Goal: Find specific page/section: Find specific page/section

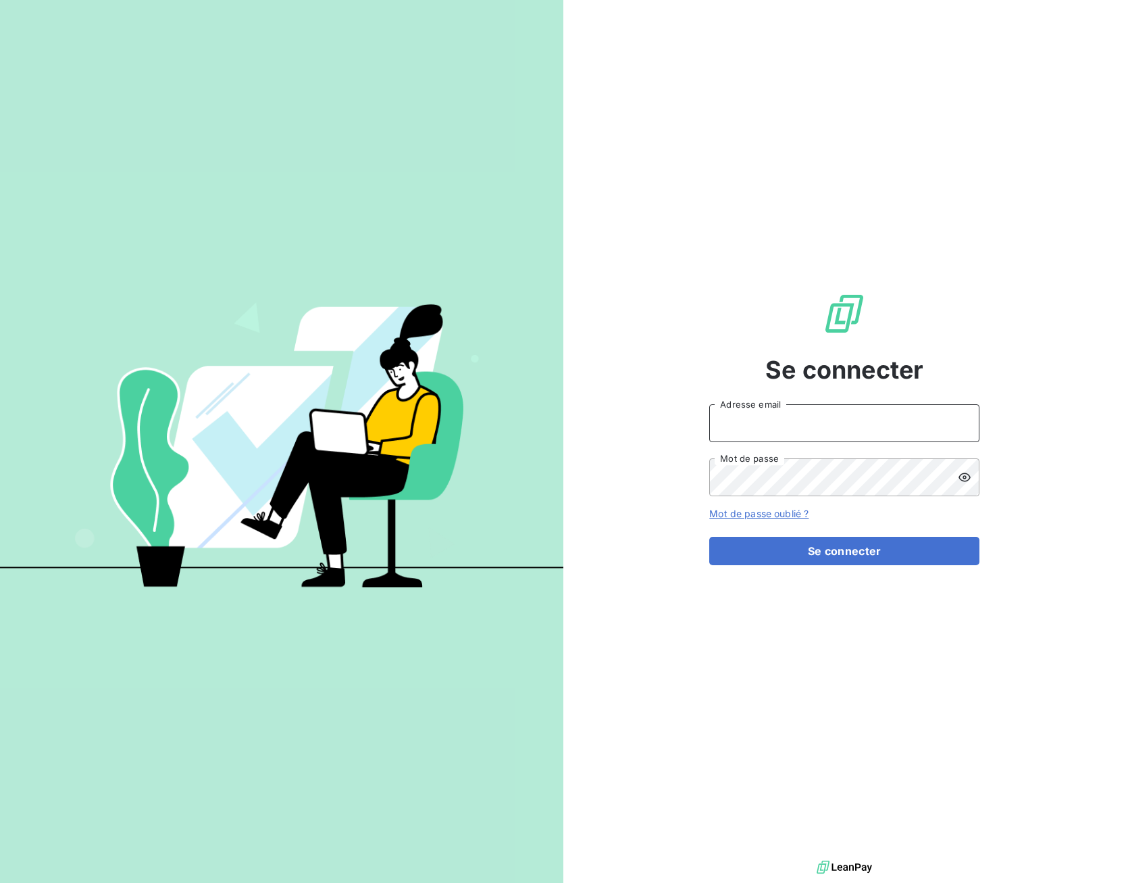
click at [755, 423] on input "Adresse email" at bounding box center [845, 423] width 270 height 38
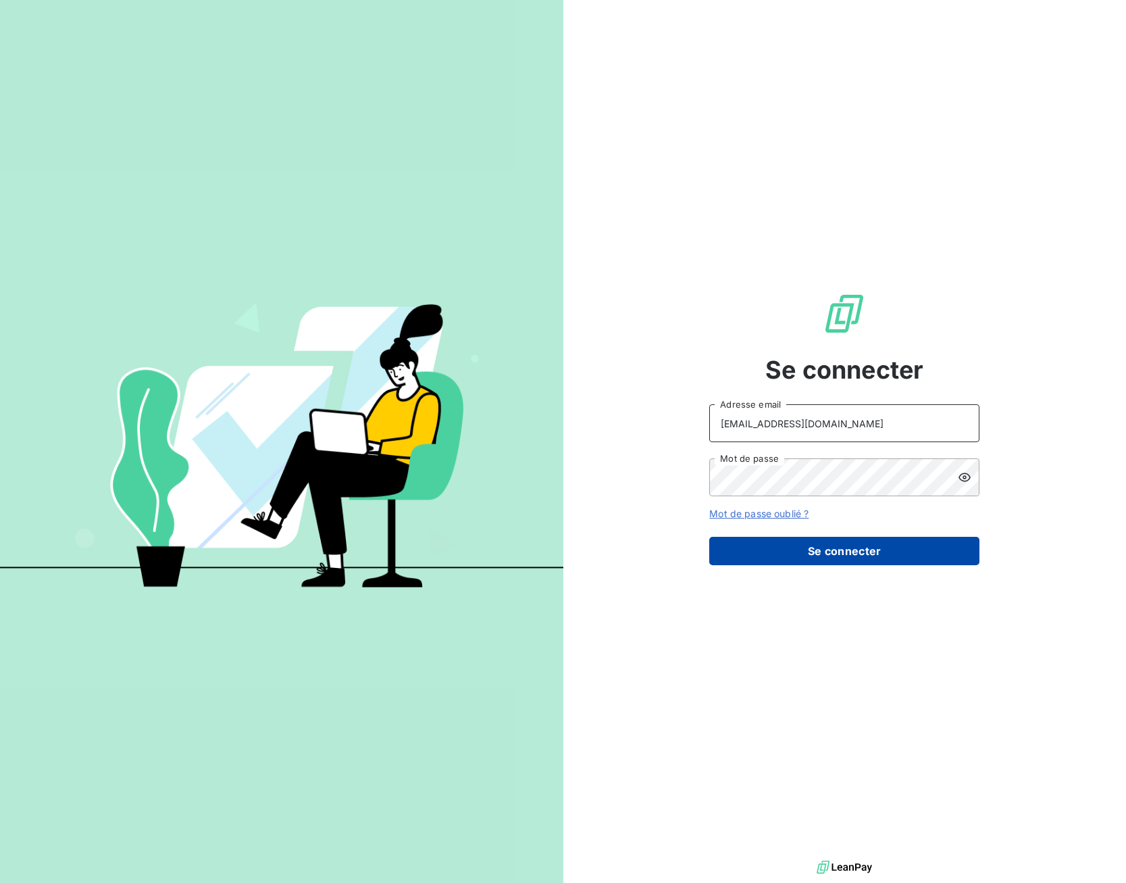
type input "advrecouvrement@newcliptechnics.com"
click at [766, 548] on button "Se connecter" at bounding box center [845, 551] width 270 height 28
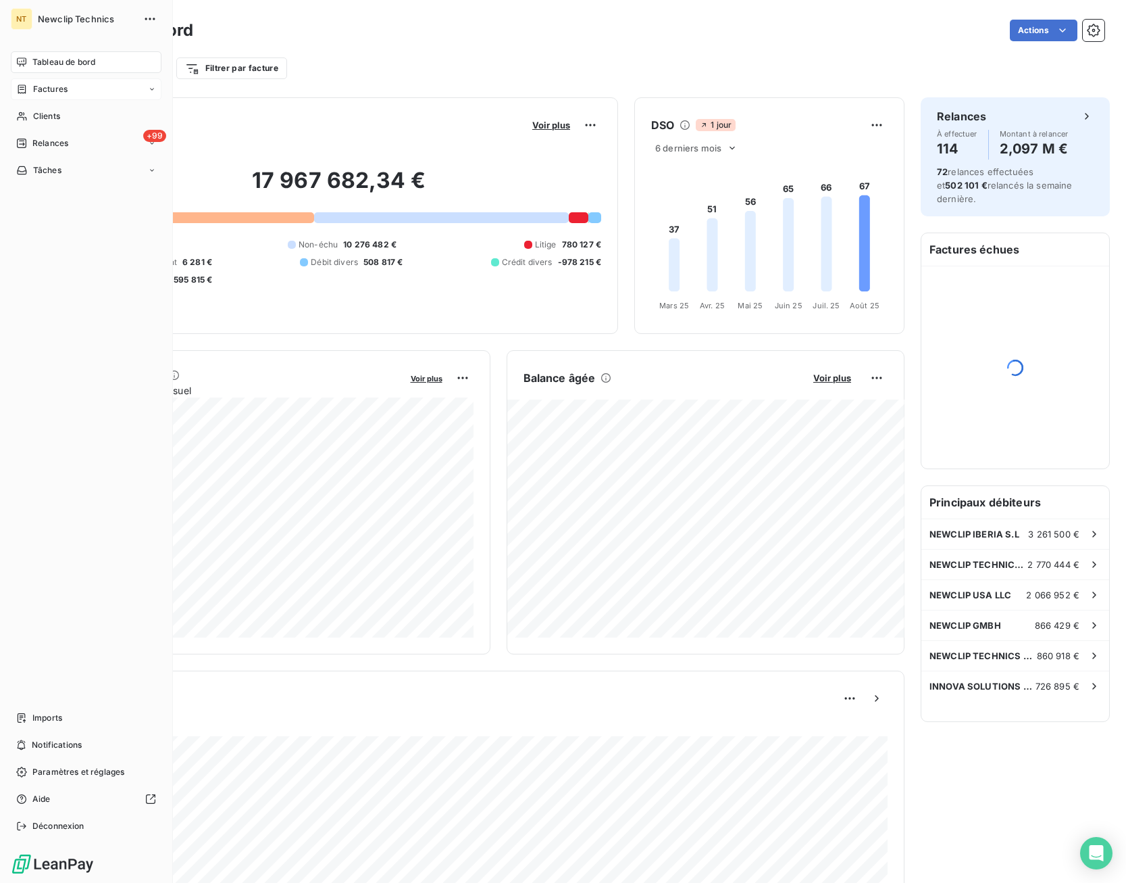
click at [38, 87] on span "Factures" at bounding box center [50, 89] width 34 height 12
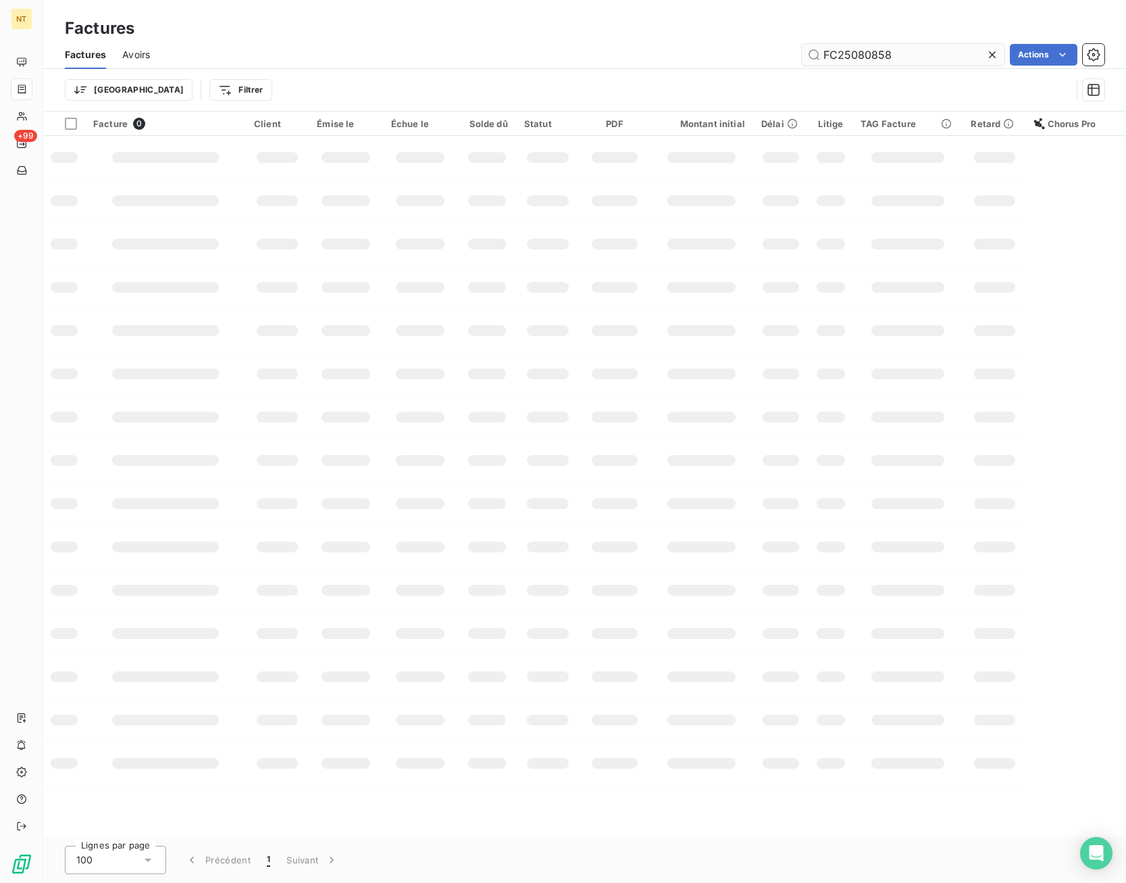
drag, startPoint x: 899, startPoint y: 55, endPoint x: 728, endPoint y: 59, distance: 170.3
click at [802, 59] on input "FC25080858" at bounding box center [903, 55] width 203 height 22
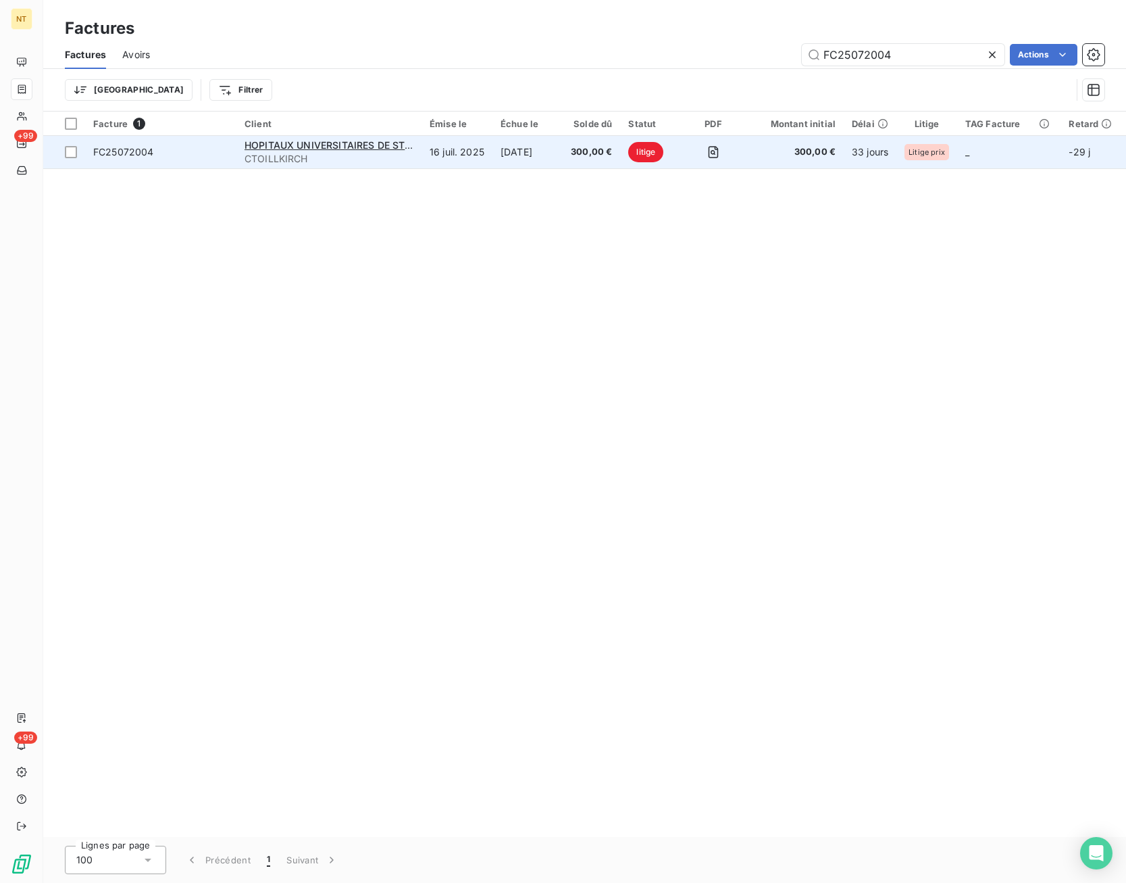
type input "FC25072004"
click at [691, 161] on td at bounding box center [713, 152] width 66 height 32
